Goal: Task Accomplishment & Management: Use online tool/utility

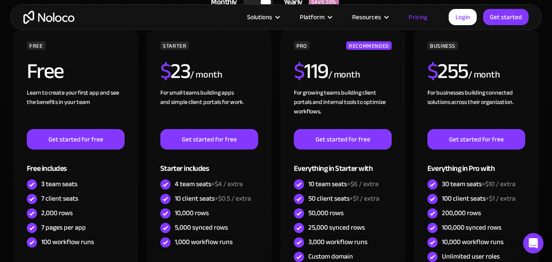
scroll to position [347, 0]
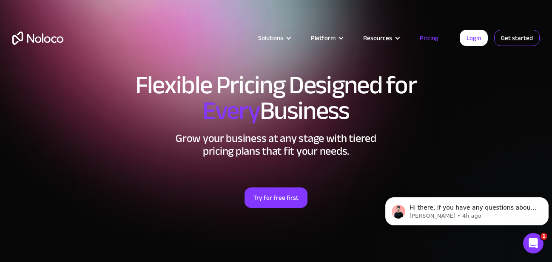
click at [0, 0] on link "Get started" at bounding box center [0, 0] width 0 height 0
click at [482, 37] on link "Login" at bounding box center [474, 38] width 28 height 16
click at [479, 37] on link "Login" at bounding box center [474, 38] width 28 height 16
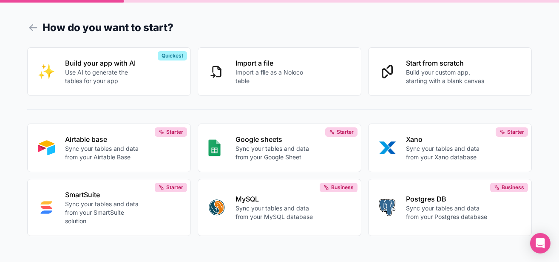
scroll to position [7, 0]
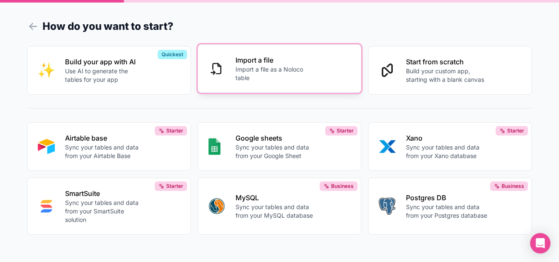
click at [308, 80] on p "Import a file as a Noloco table" at bounding box center [276, 73] width 81 height 17
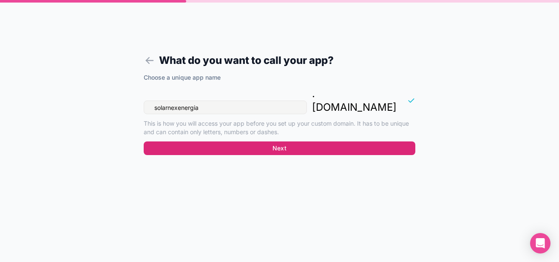
click at [254, 141] on button "Next" at bounding box center [280, 148] width 272 height 14
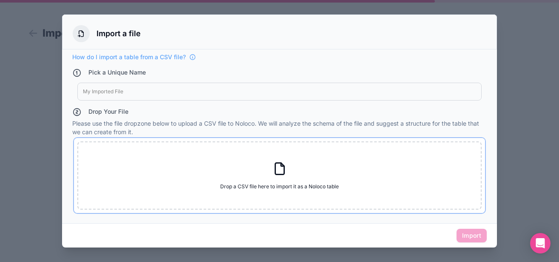
click at [310, 183] on span "Drop a CSV file here to import it as a Noloco table" at bounding box center [279, 186] width 119 height 7
type input "C:\fakepath\SolarNex-CLIENTES-copia.csv"
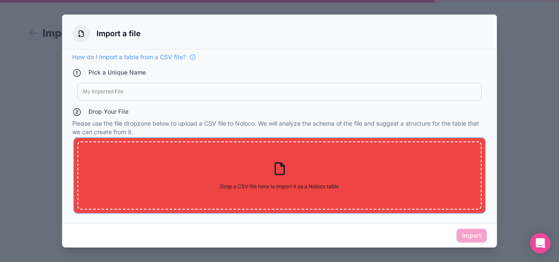
click at [355, 208] on div "Drop a CSV file here to import it as a Noloco table Drop a CSV file here to imp…" at bounding box center [279, 175] width 405 height 68
